Goal: Transaction & Acquisition: Book appointment/travel/reservation

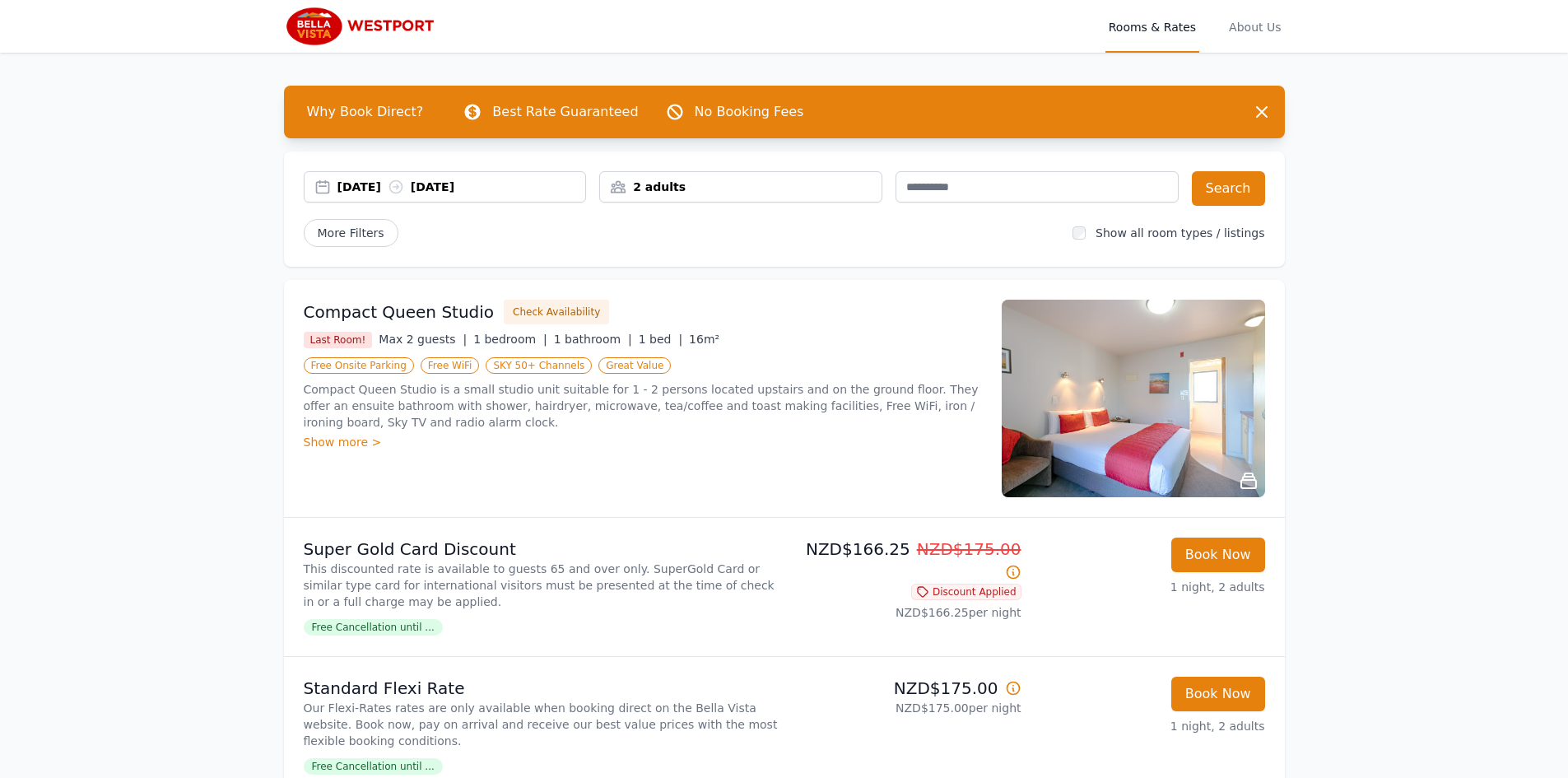
click at [348, 183] on div "[DATE] [DATE]" at bounding box center [461, 187] width 248 height 17
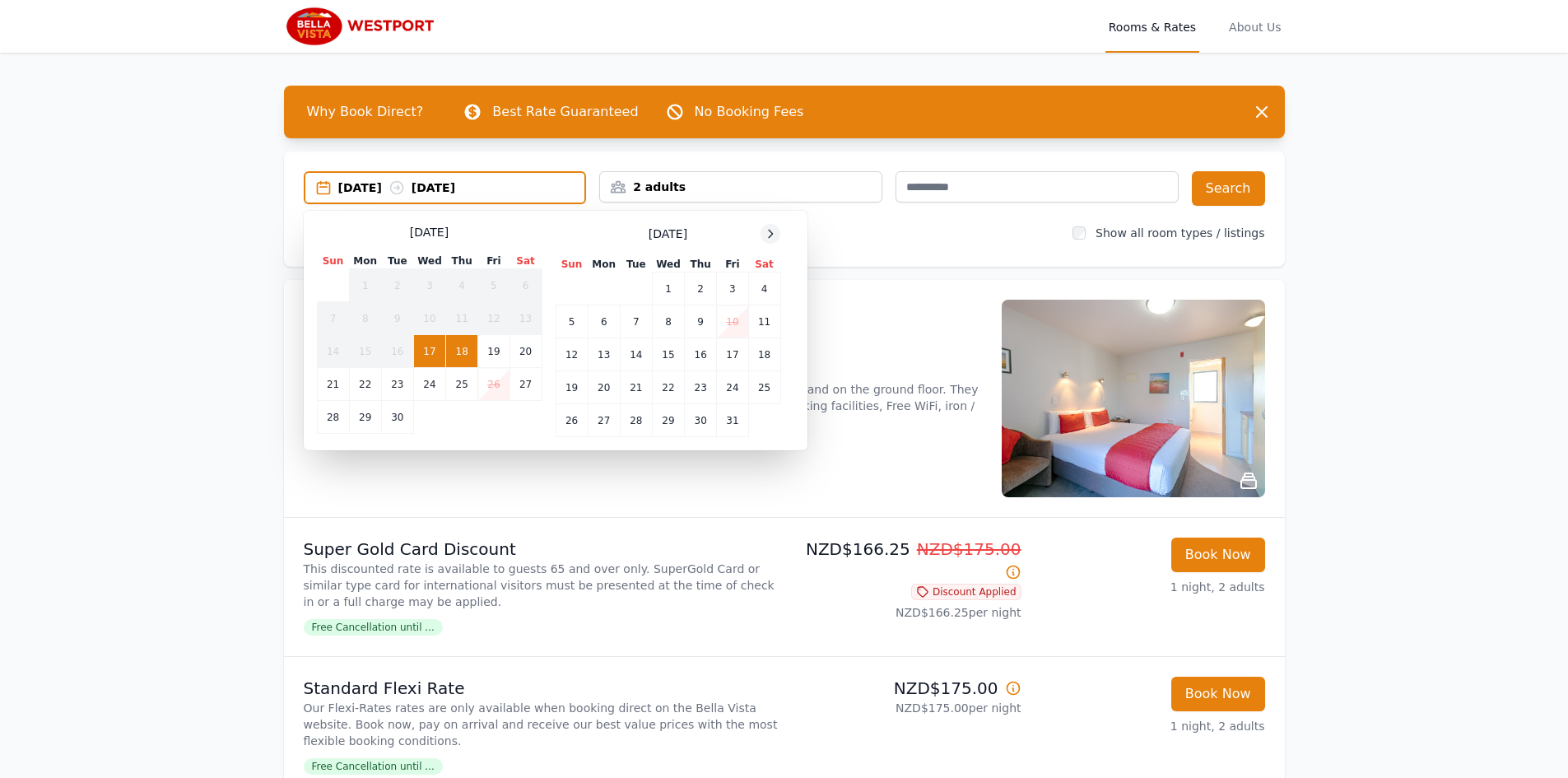
click at [774, 236] on icon at bounding box center [771, 233] width 13 height 13
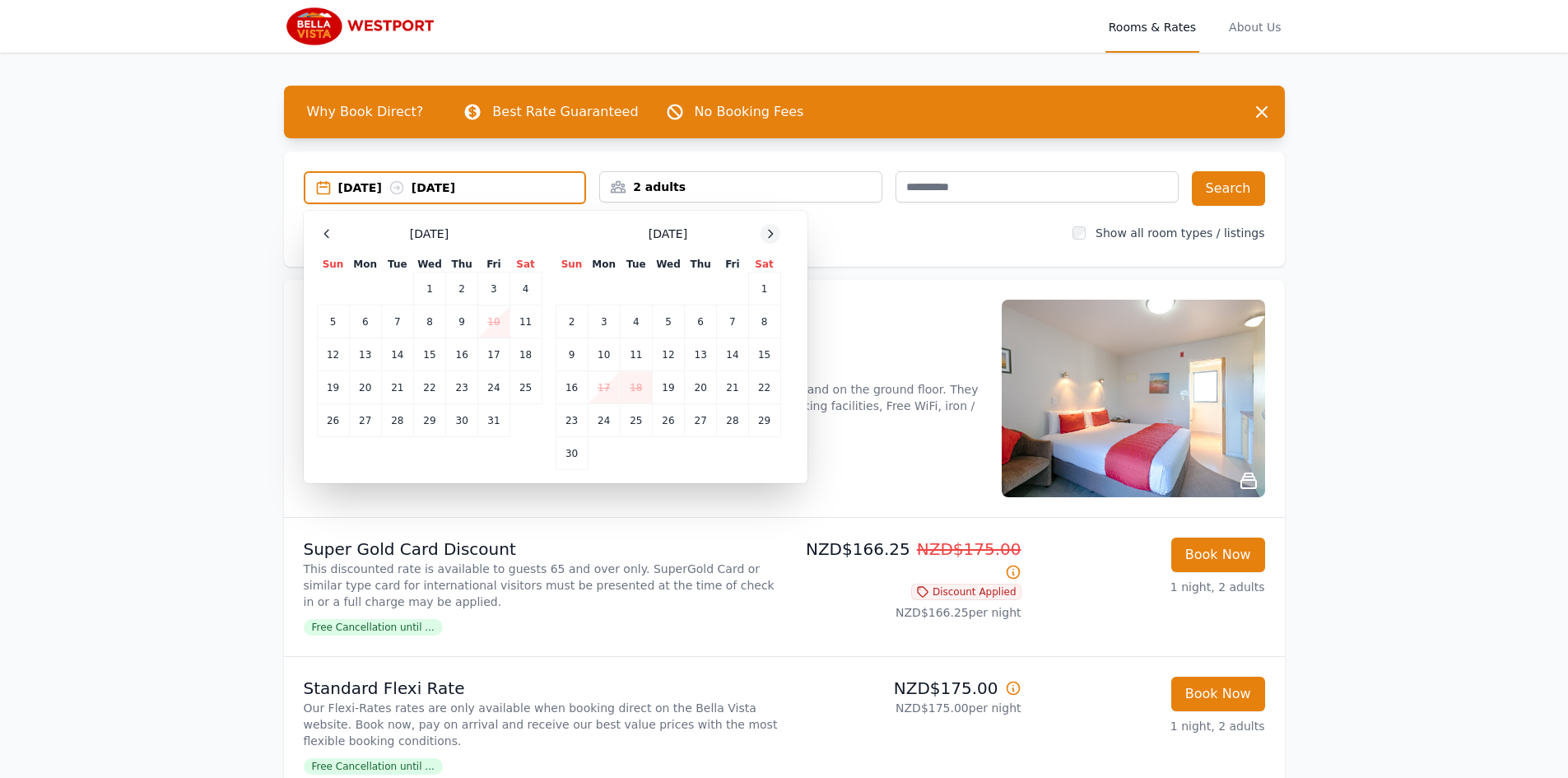
click at [774, 236] on icon at bounding box center [771, 233] width 13 height 13
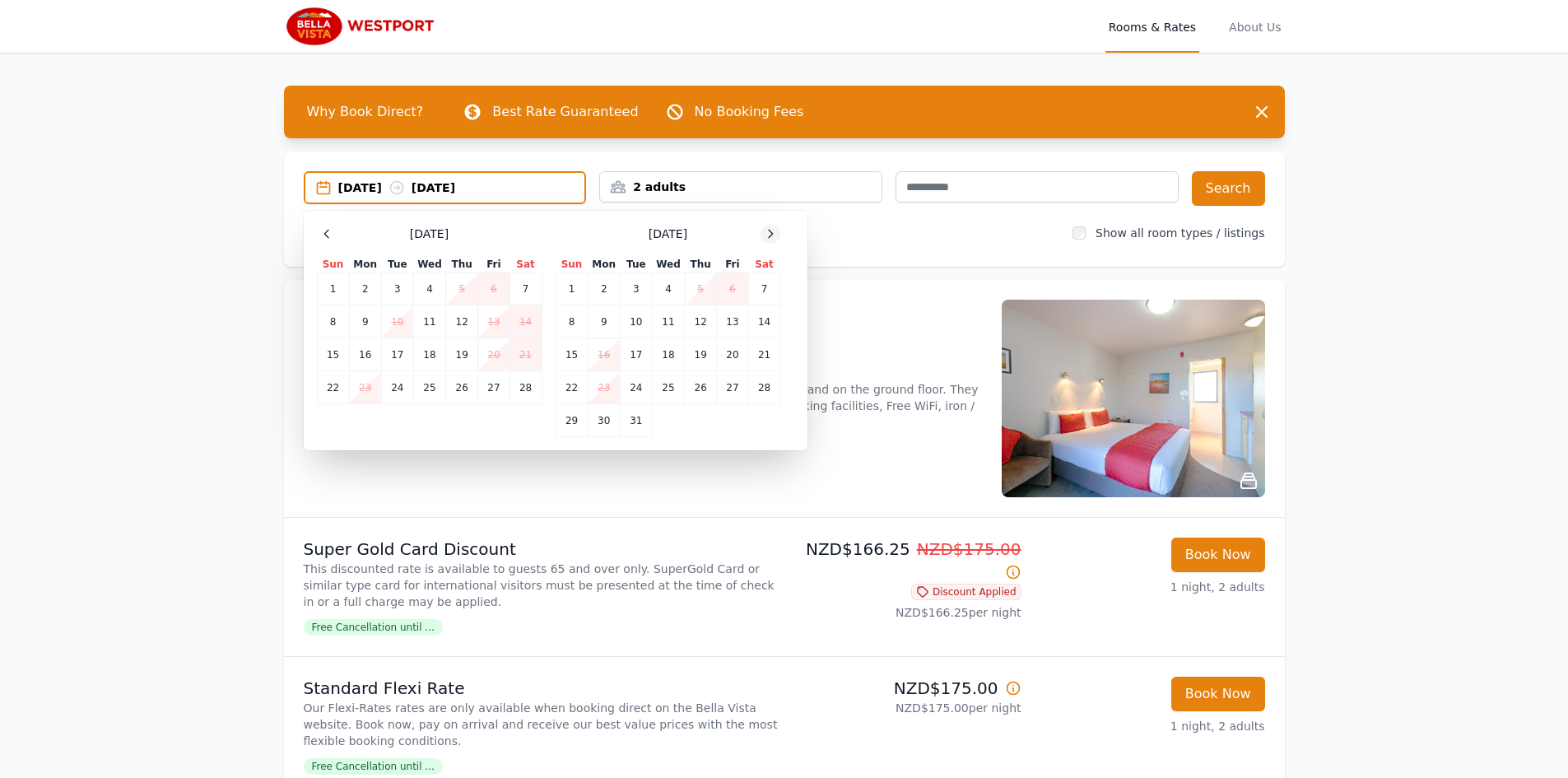
click at [774, 236] on icon at bounding box center [771, 233] width 13 height 13
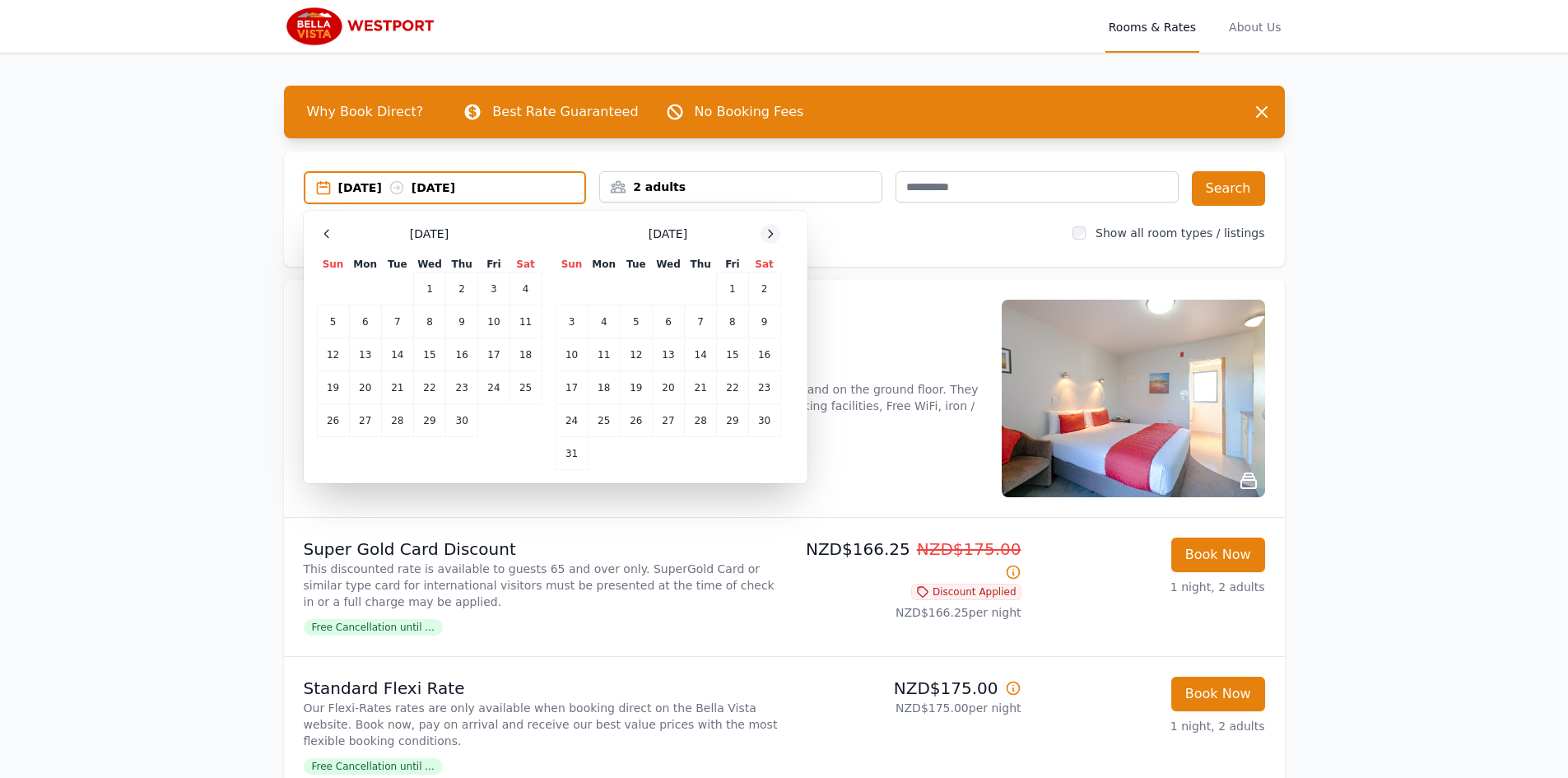
click at [774, 236] on icon at bounding box center [771, 233] width 13 height 13
click at [766, 241] on div at bounding box center [770, 233] width 20 height 20
click at [363, 450] on td "31" at bounding box center [364, 453] width 33 height 33
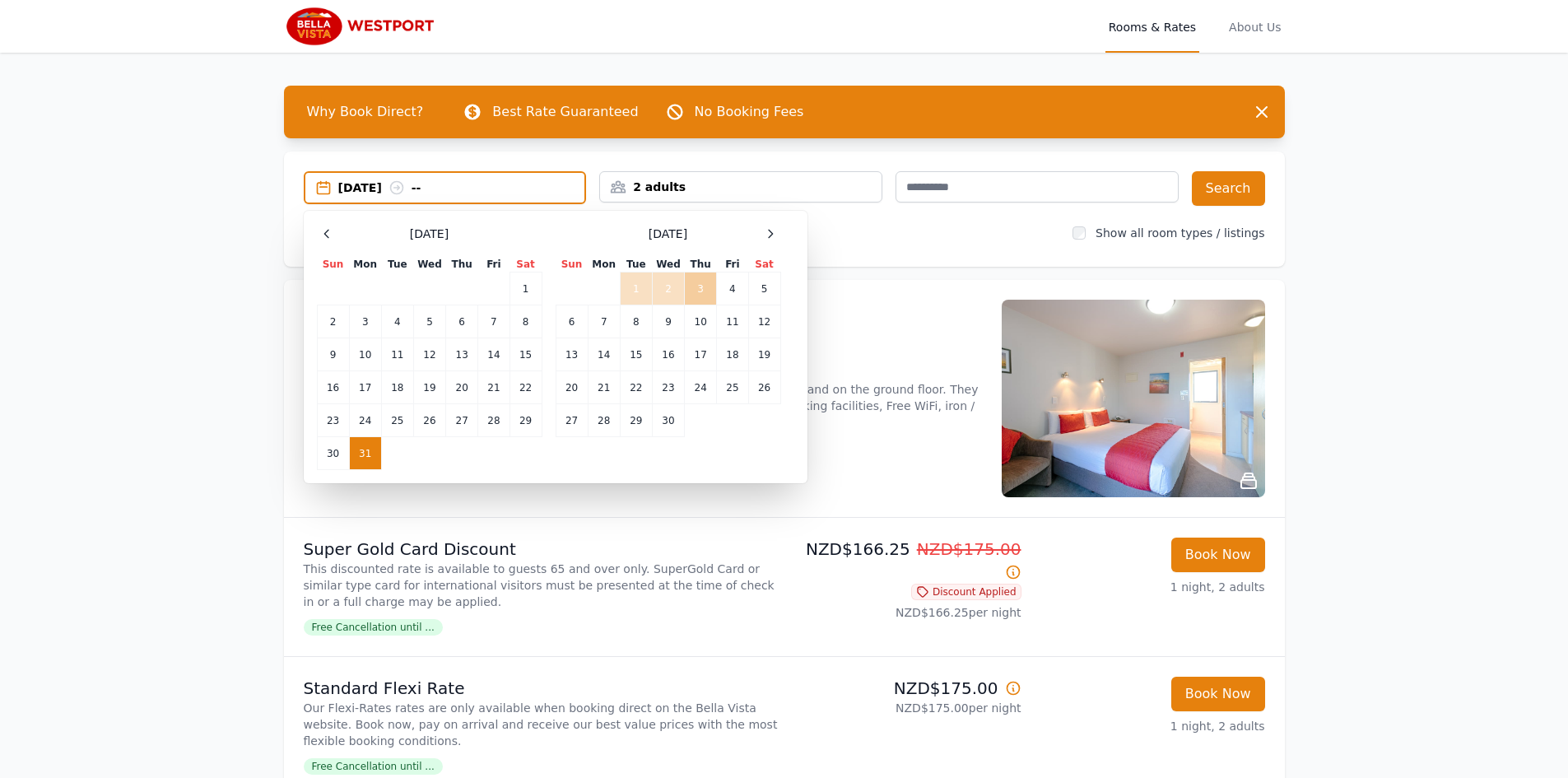
click at [693, 291] on td "3" at bounding box center [701, 288] width 33 height 33
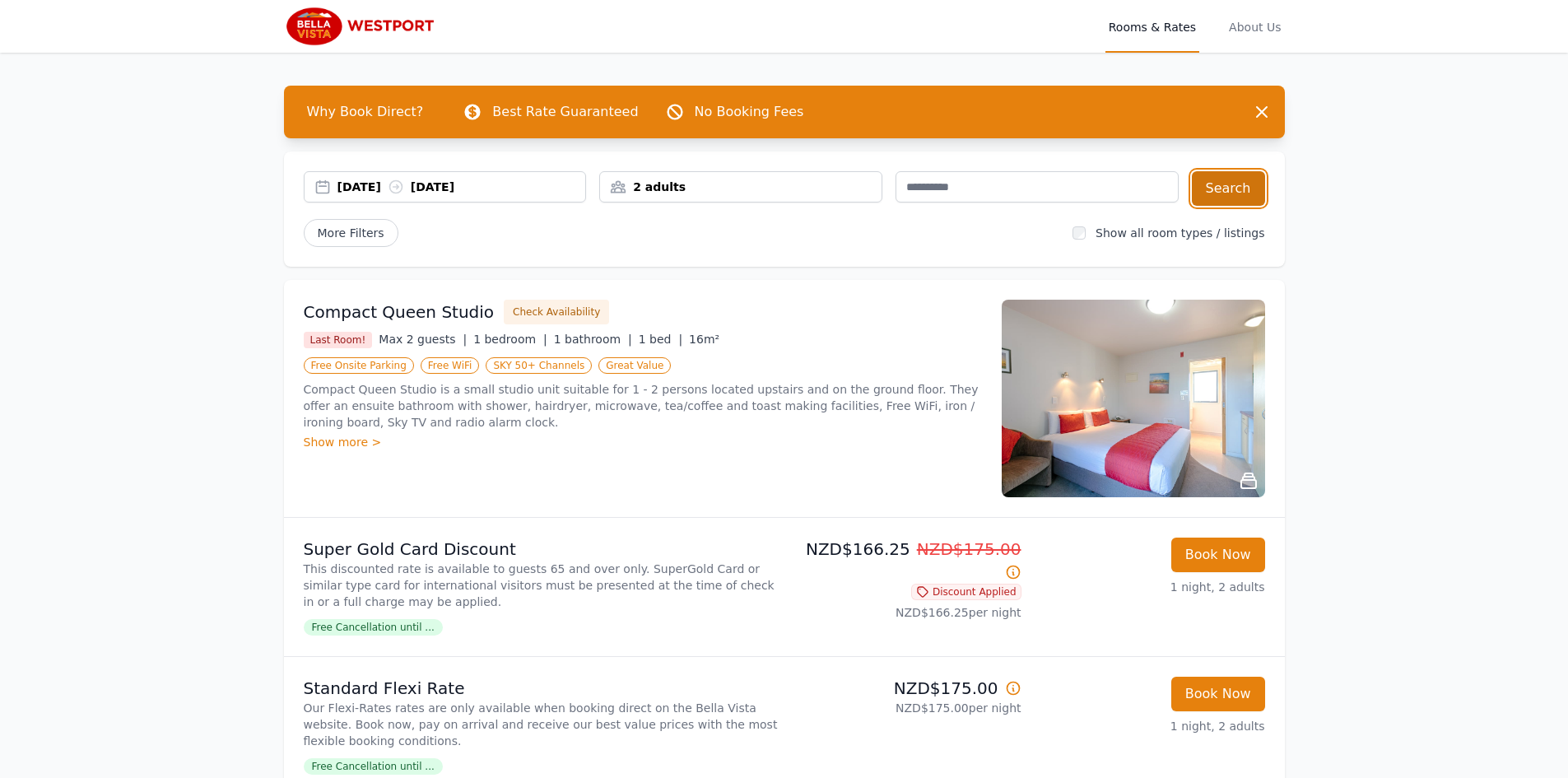
click at [1212, 180] on button "Search" at bounding box center [1228, 188] width 73 height 34
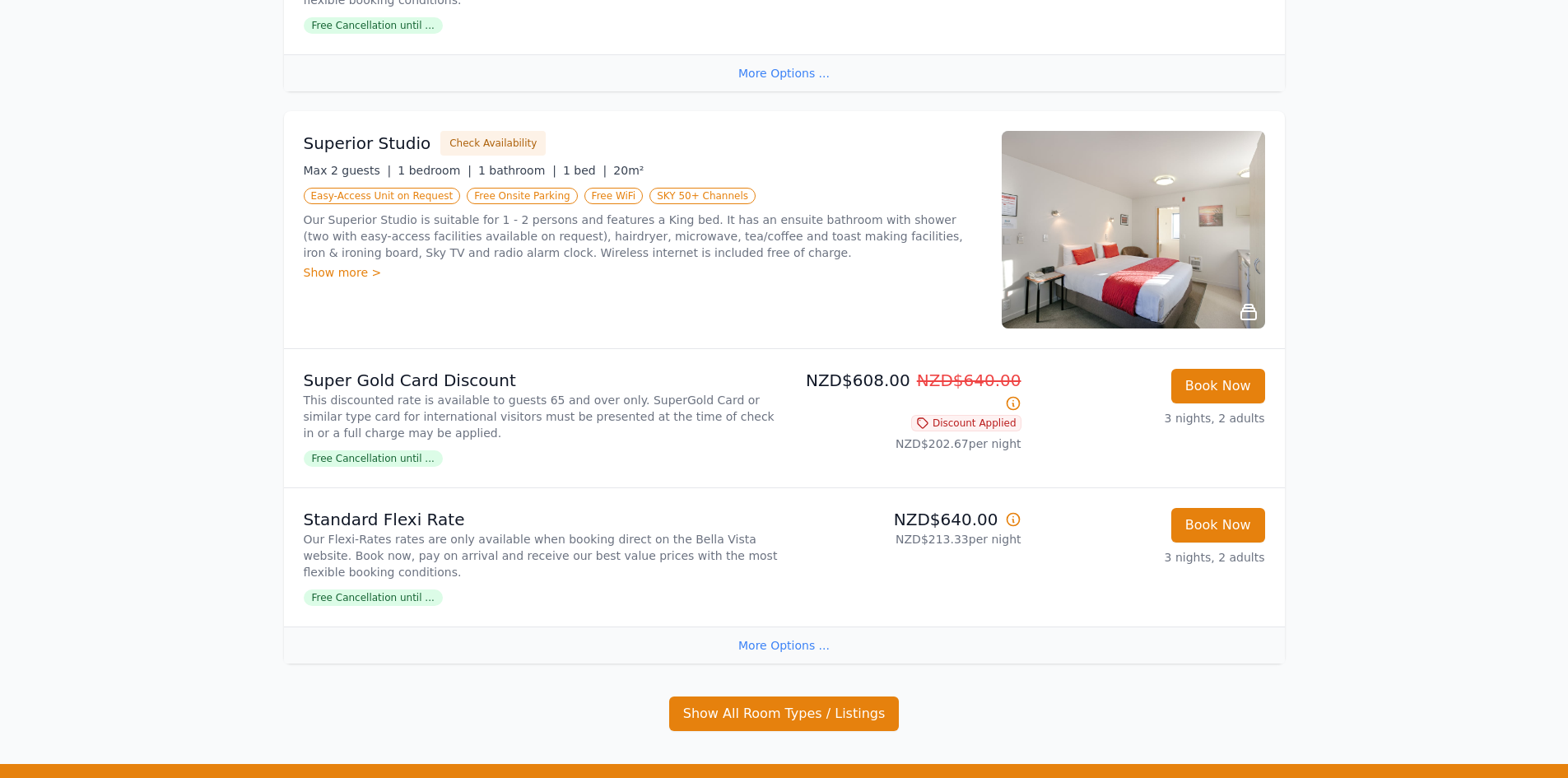
scroll to position [824, 0]
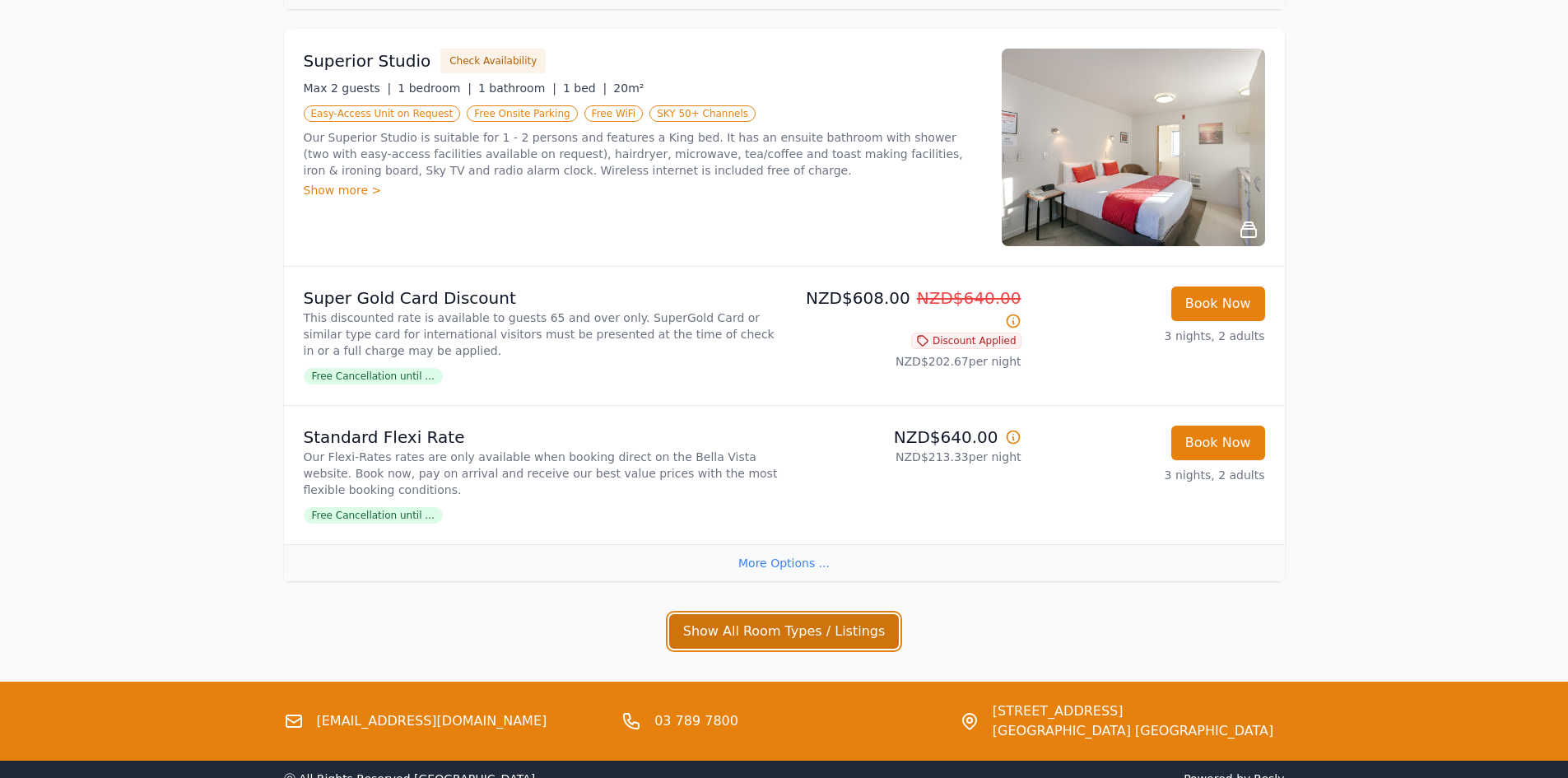
click at [778, 630] on button "Show All Room Types / Listings" at bounding box center [784, 631] width 231 height 34
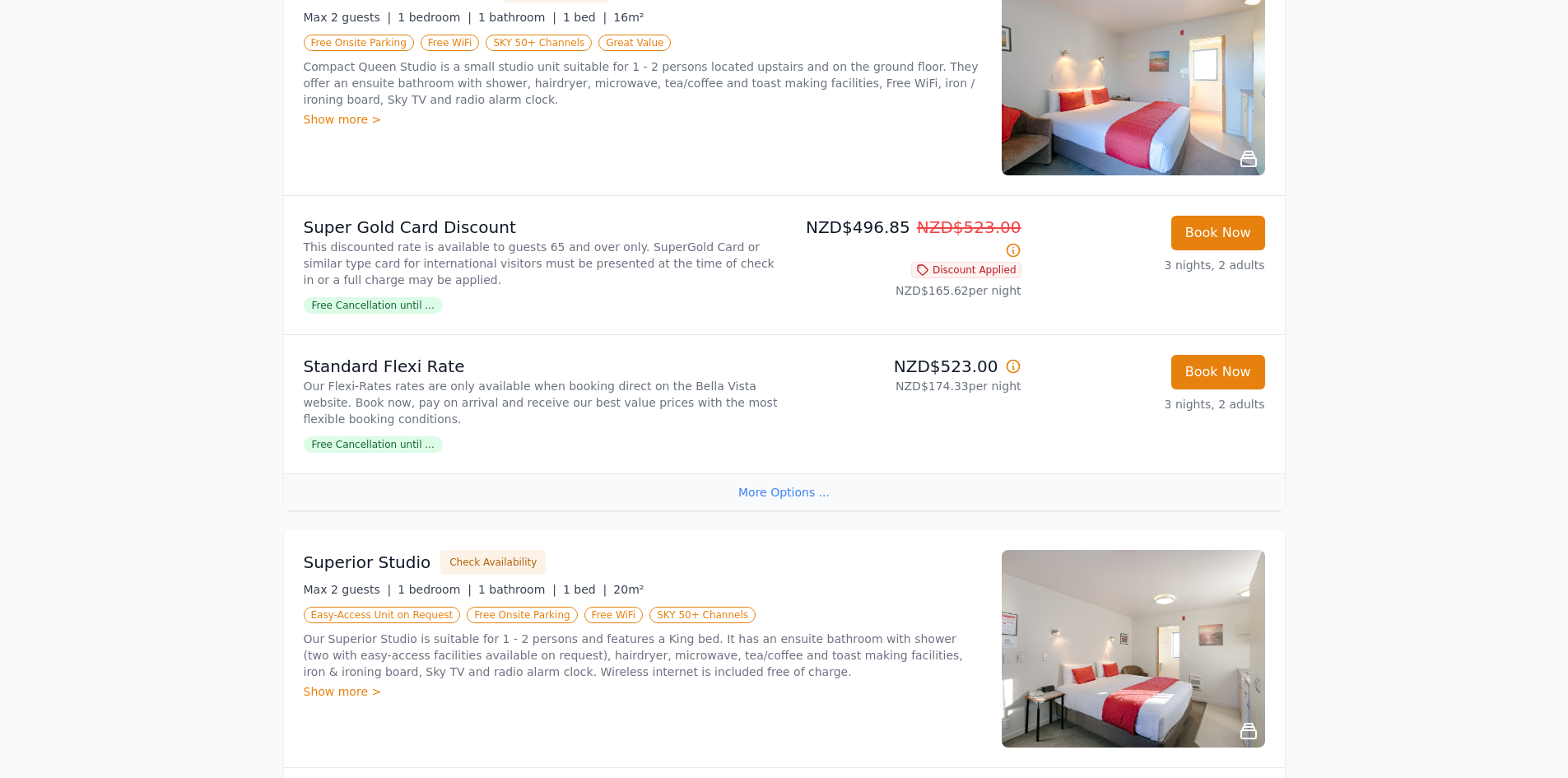
scroll to position [240, 0]
